Goal: Find specific page/section: Find specific page/section

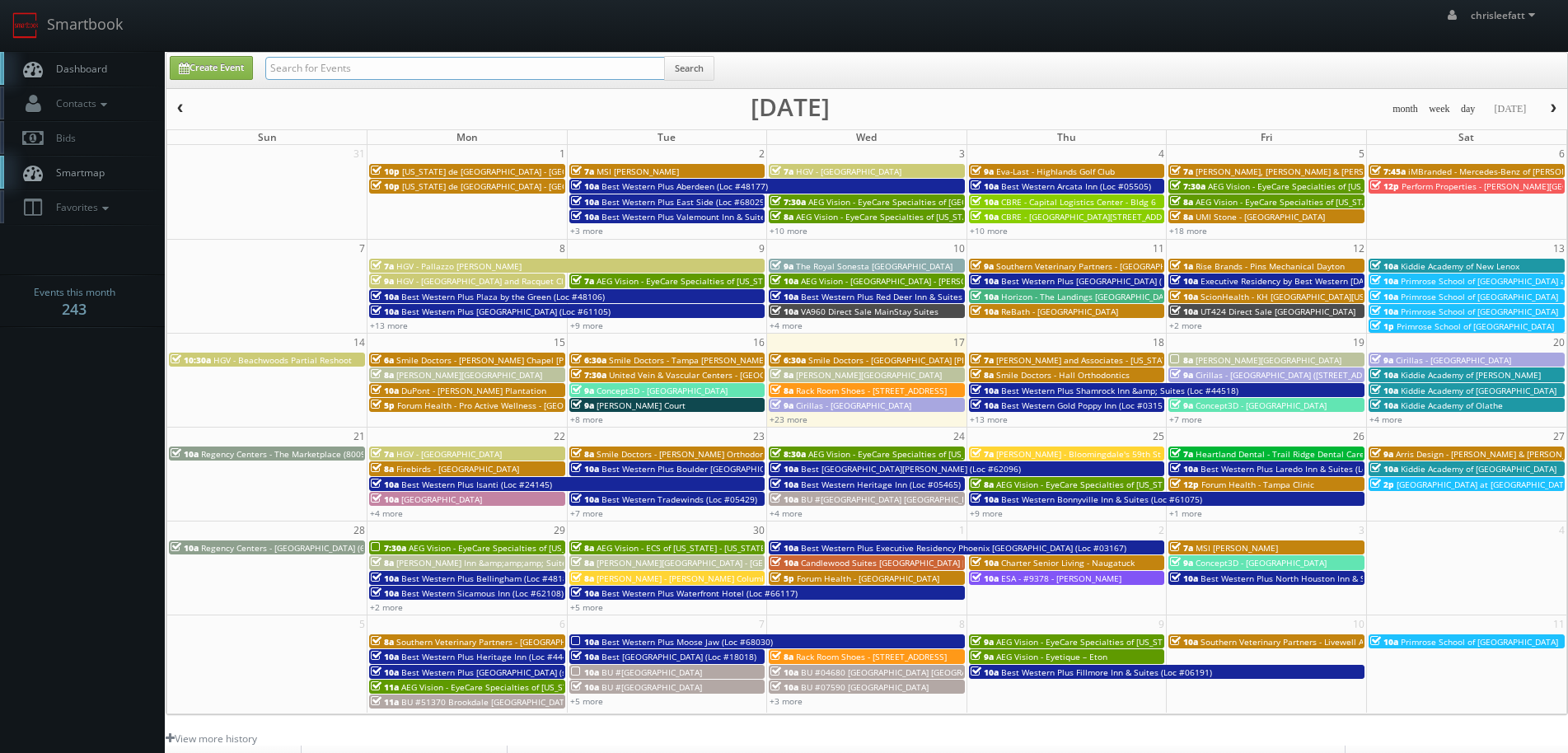
click at [350, 68] on input "text" at bounding box center [466, 68] width 400 height 23
type input "[PERSON_NAME][GEOGRAPHIC_DATA]"
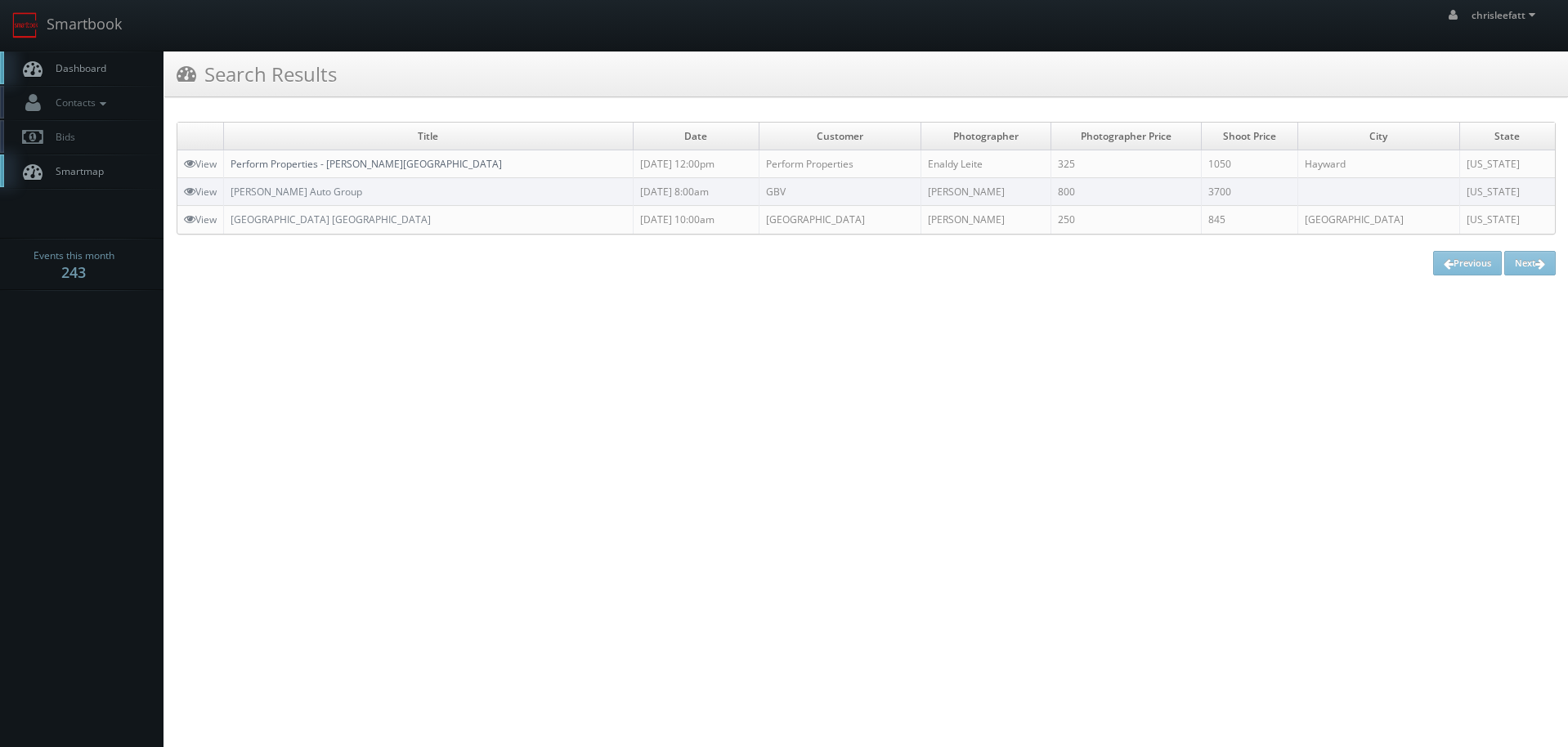
click at [371, 163] on link "Perform Properties - [PERSON_NAME][GEOGRAPHIC_DATA]" at bounding box center [366, 163] width 271 height 14
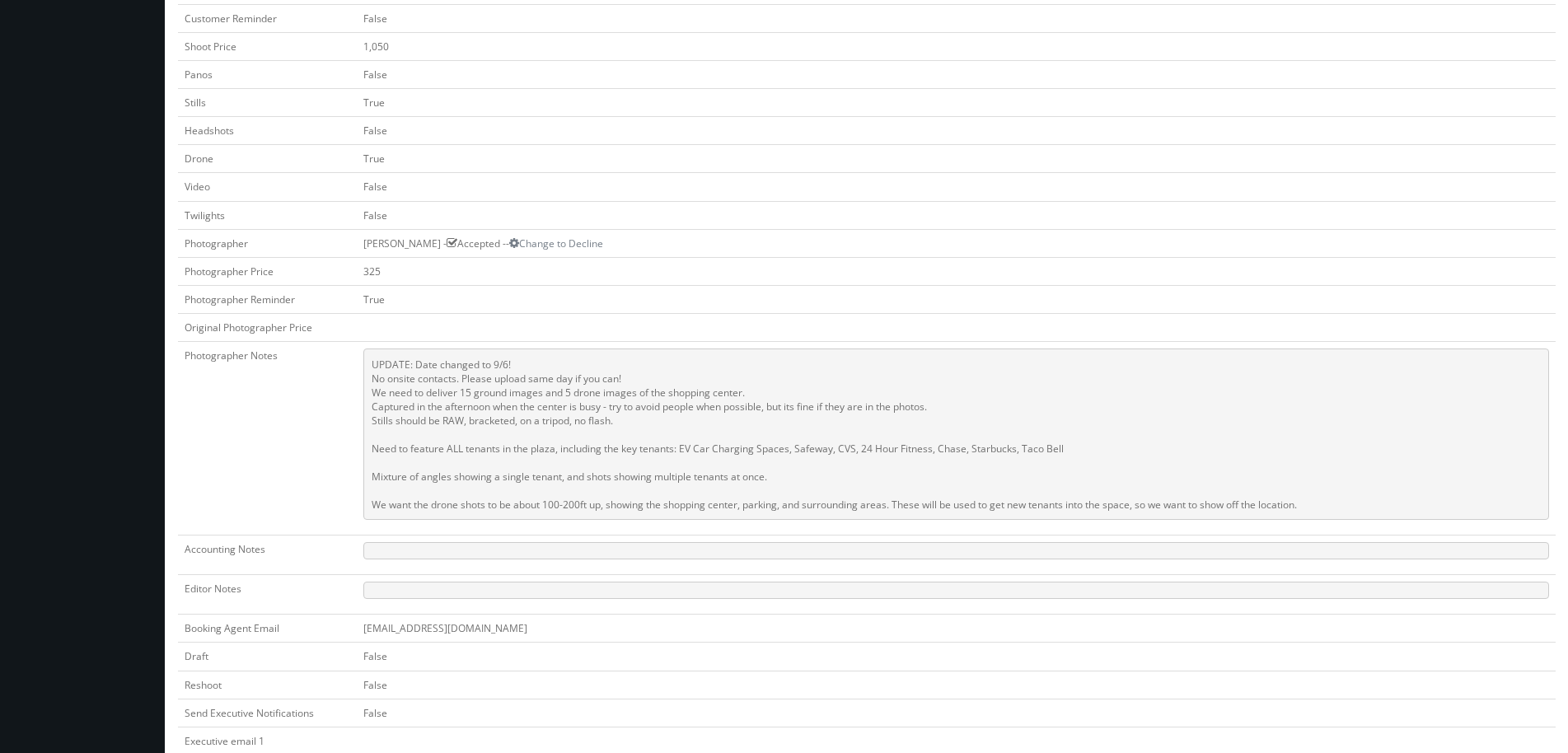
scroll to position [495, 0]
